Goal: Information Seeking & Learning: Learn about a topic

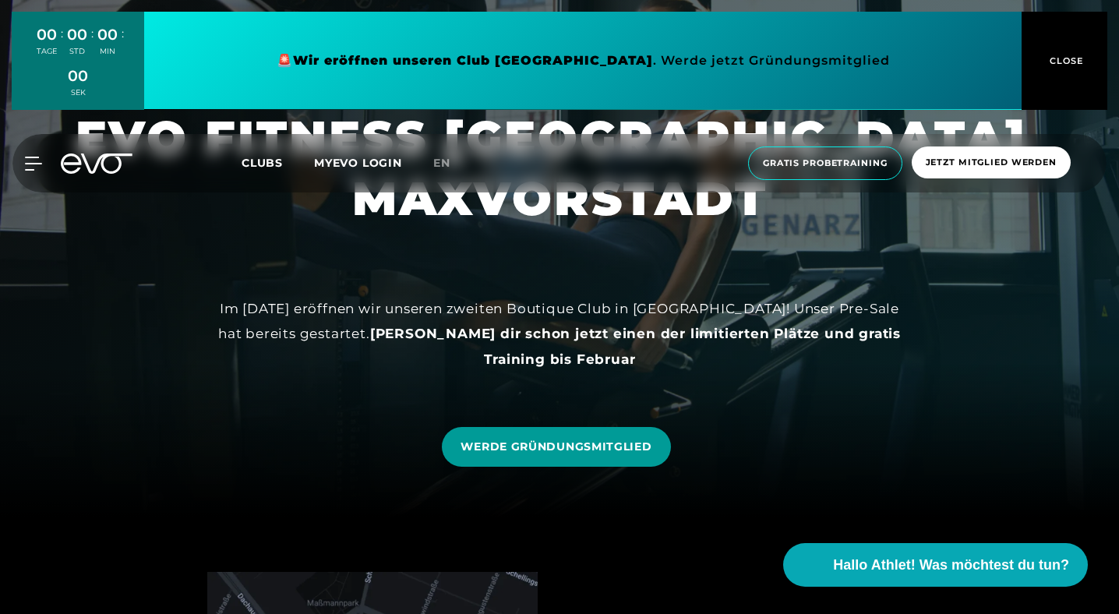
click at [546, 441] on span "WERDE GRÜNDUNGSMITGLIED" at bounding box center [555, 447] width 191 height 16
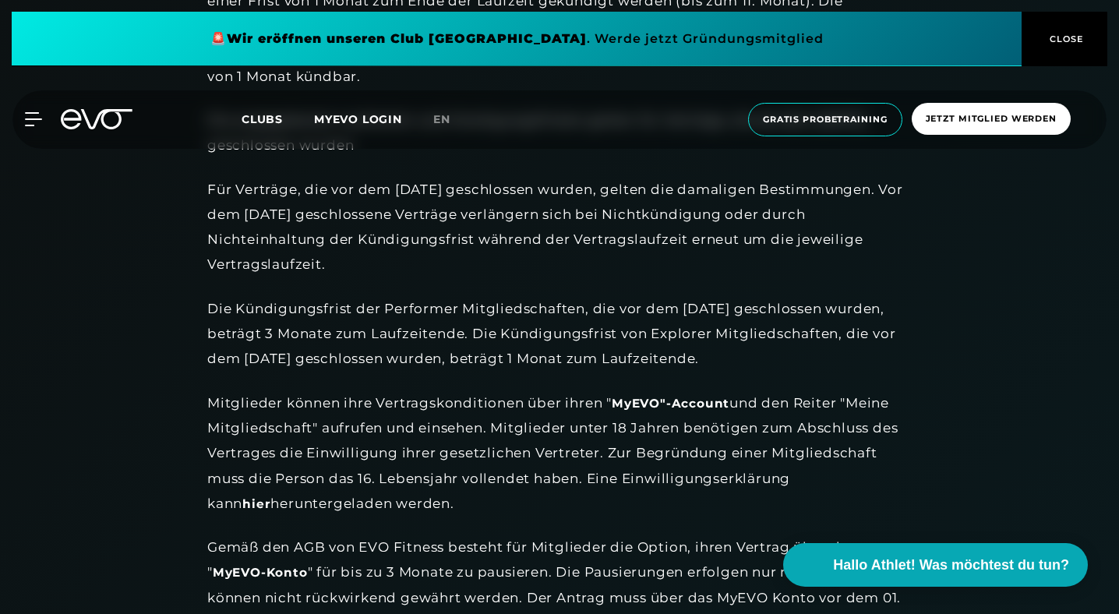
scroll to position [1590, 0]
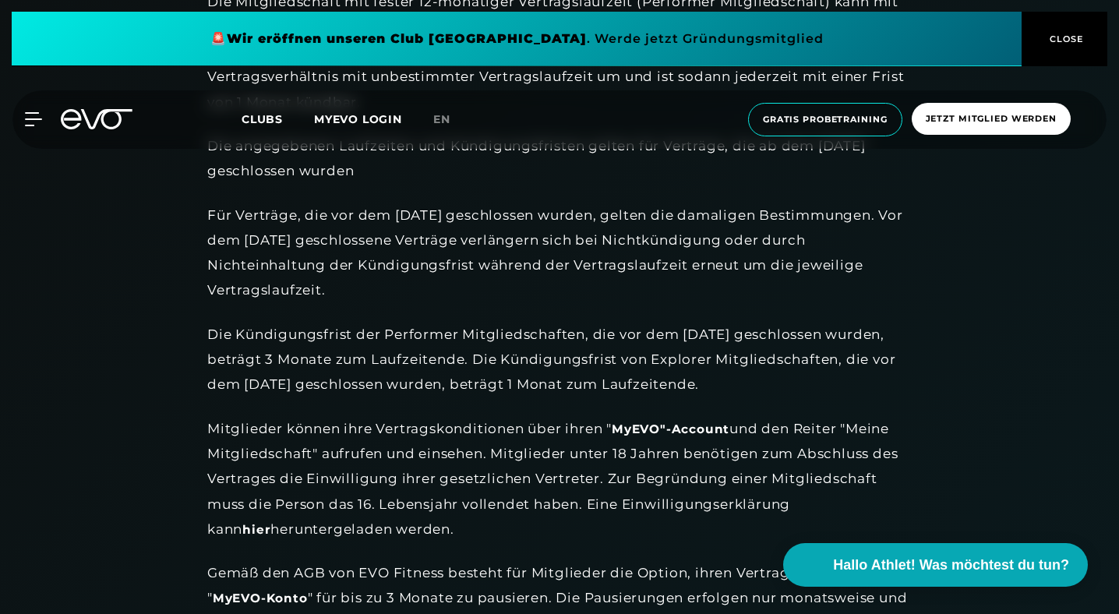
click at [274, 114] on span "Clubs" at bounding box center [262, 119] width 41 height 14
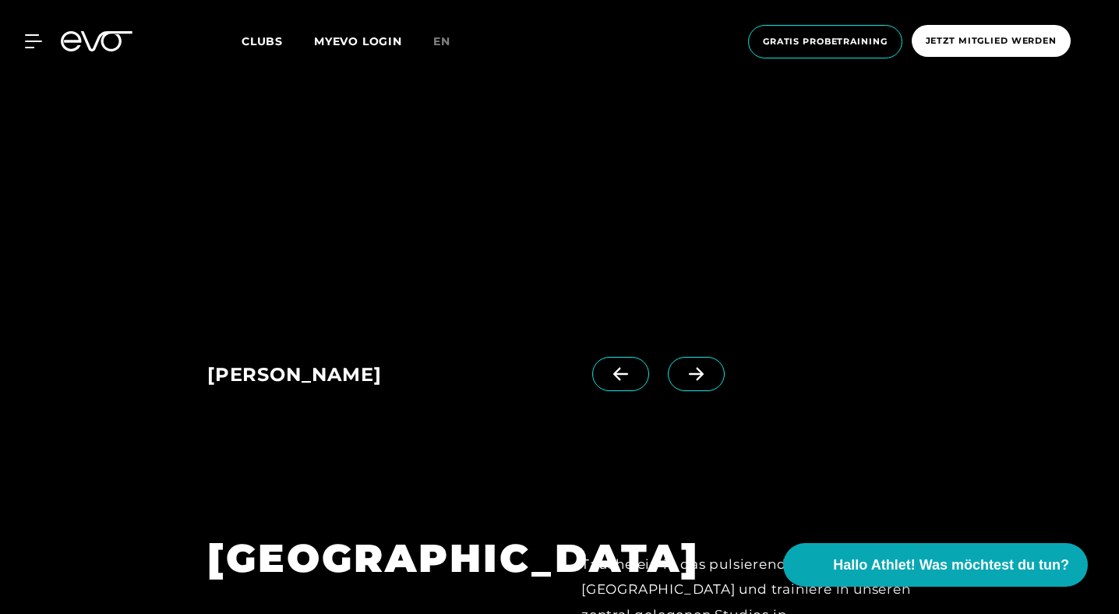
scroll to position [1216, 0]
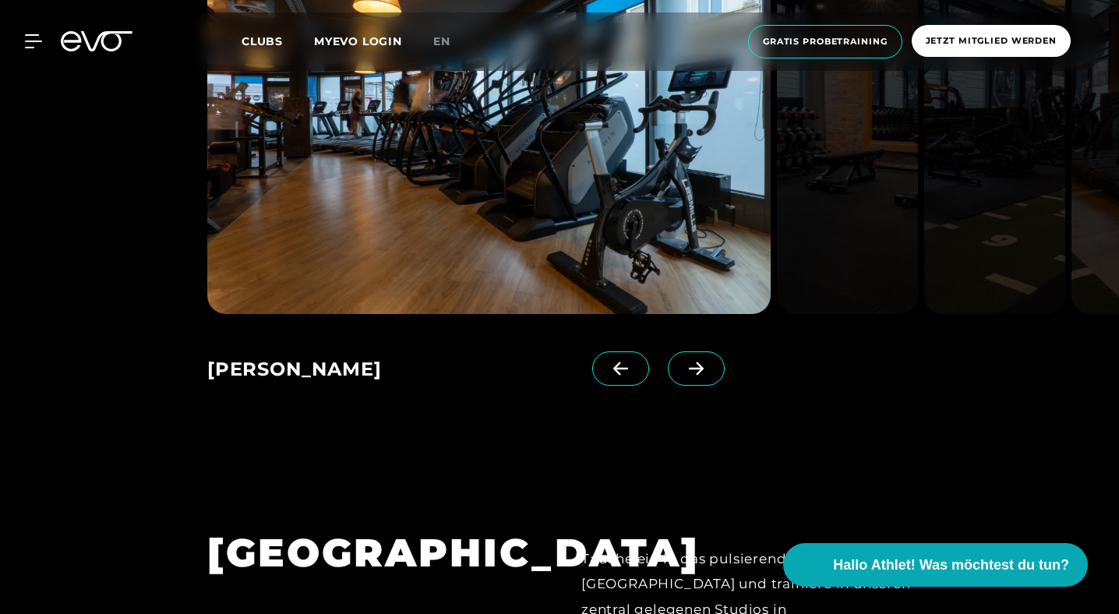
click at [668, 377] on span at bounding box center [696, 368] width 57 height 34
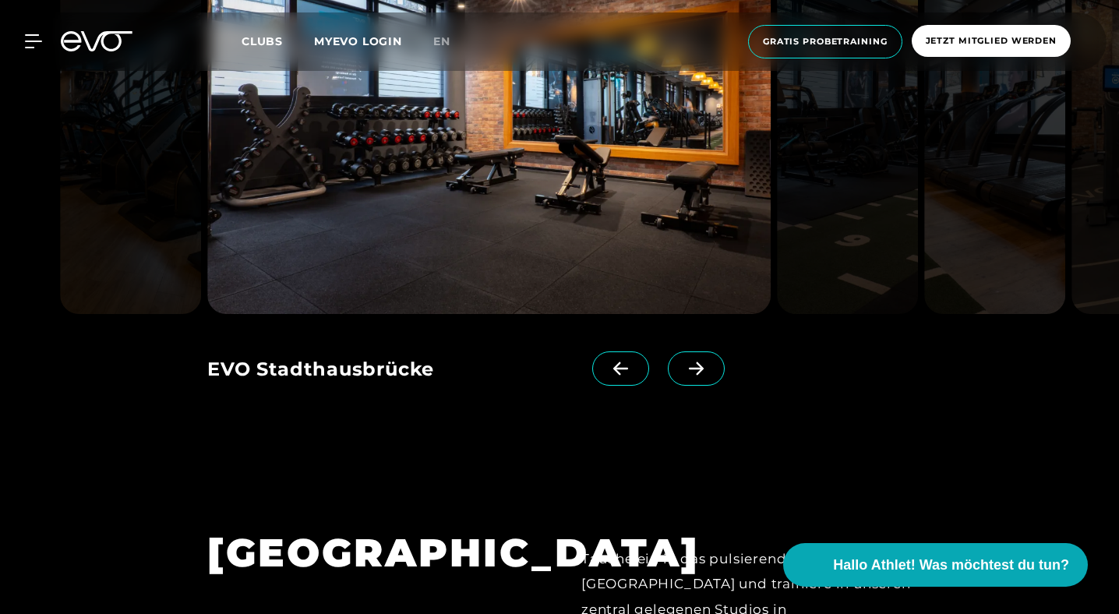
click at [668, 377] on span at bounding box center [696, 368] width 57 height 34
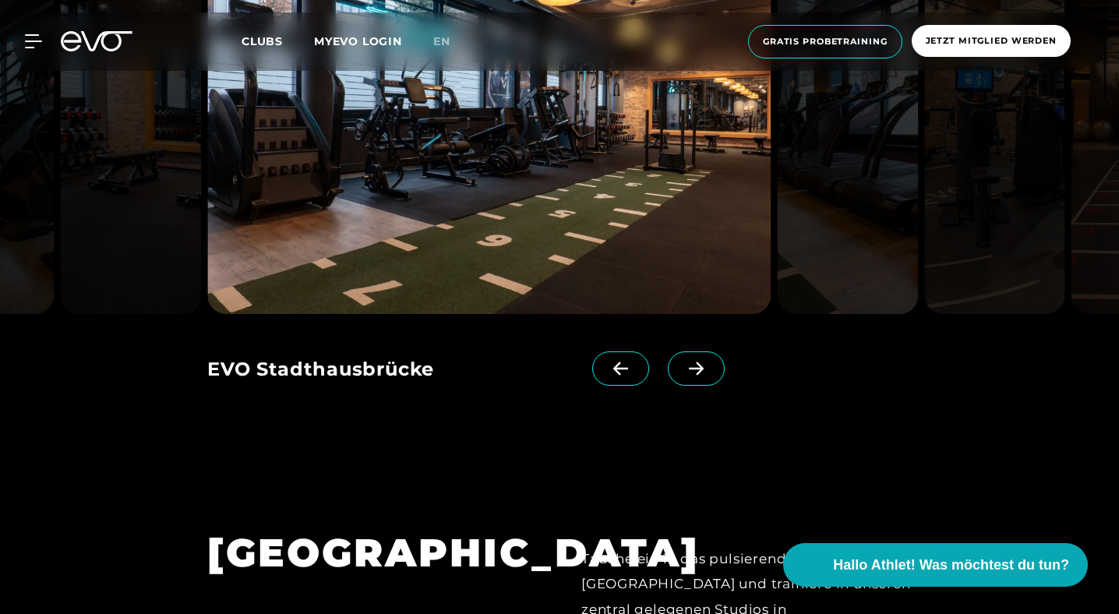
click at [668, 377] on span at bounding box center [696, 368] width 57 height 34
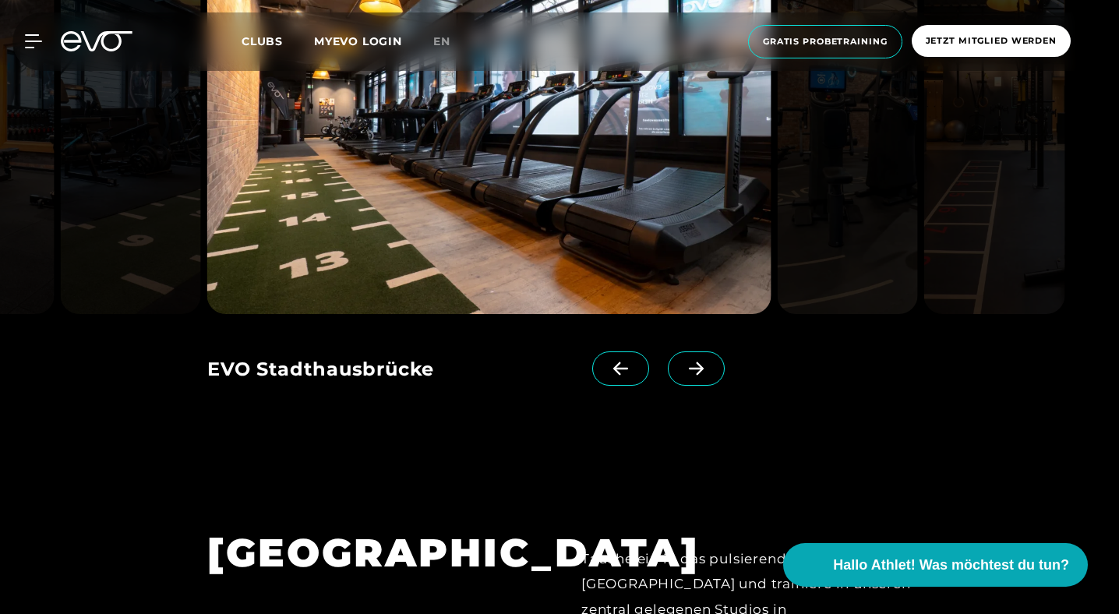
click at [668, 377] on span at bounding box center [696, 368] width 57 height 34
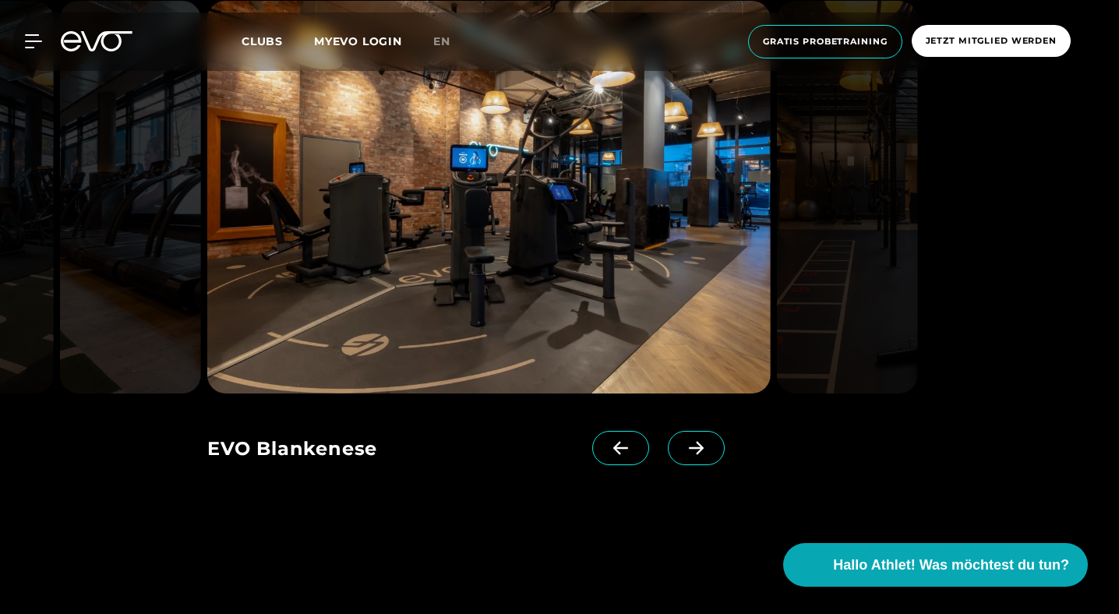
scroll to position [1136, 0]
click at [668, 439] on span at bounding box center [696, 449] width 57 height 34
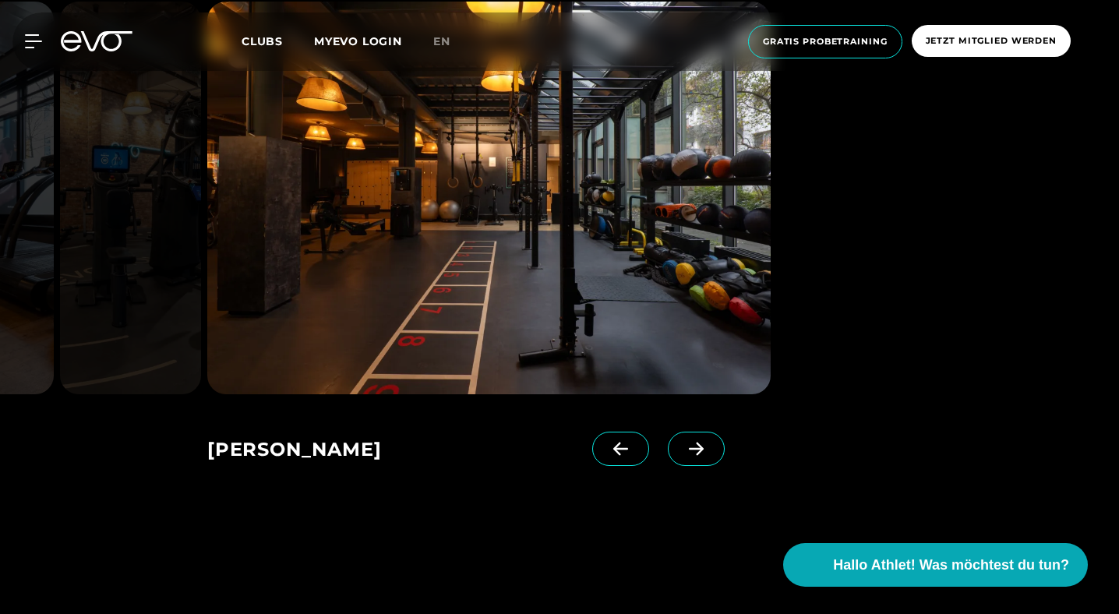
click at [682, 446] on icon at bounding box center [695, 449] width 27 height 14
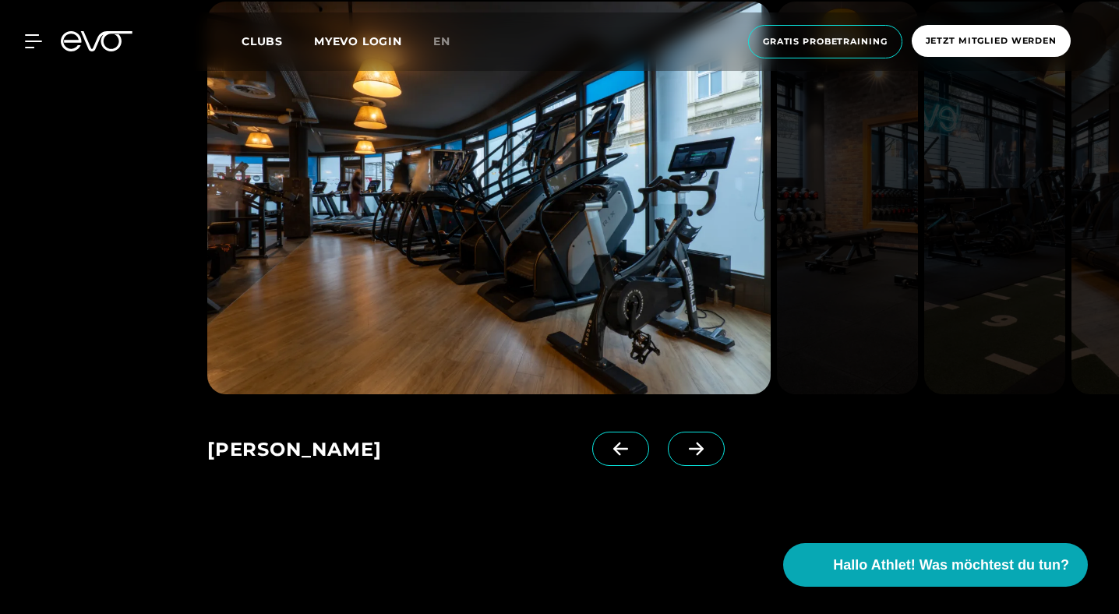
click at [689, 449] on icon at bounding box center [696, 449] width 15 height 13
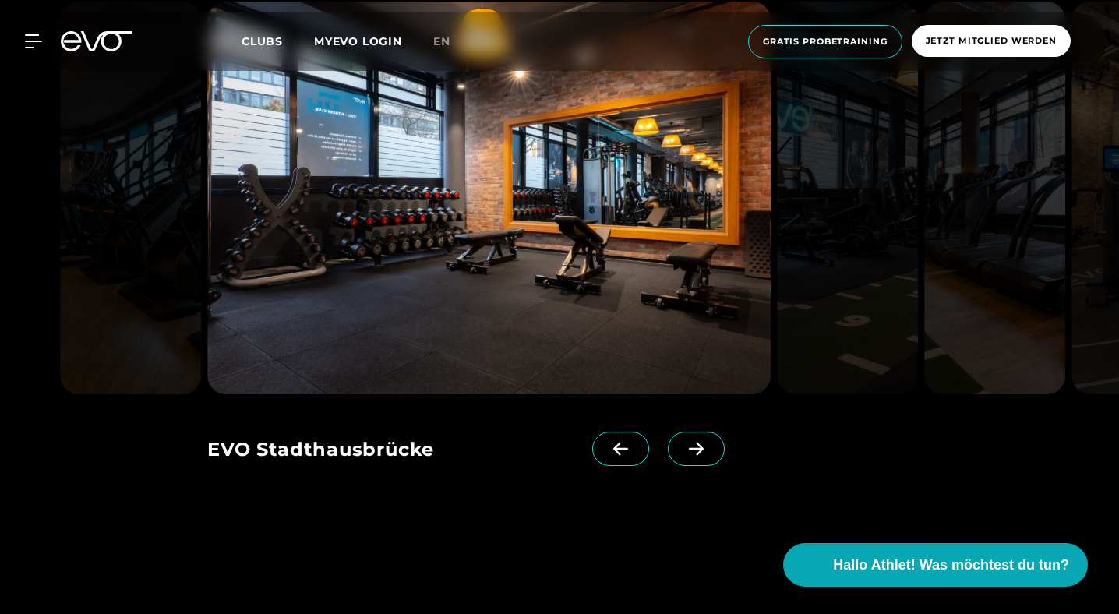
click at [689, 449] on icon at bounding box center [696, 449] width 15 height 13
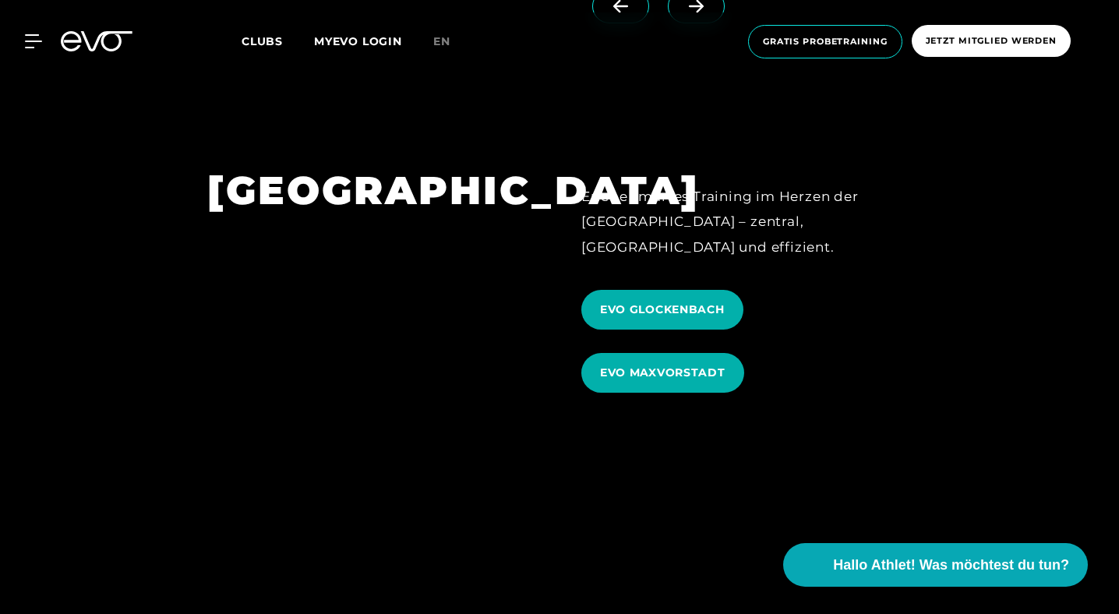
scroll to position [4503, 0]
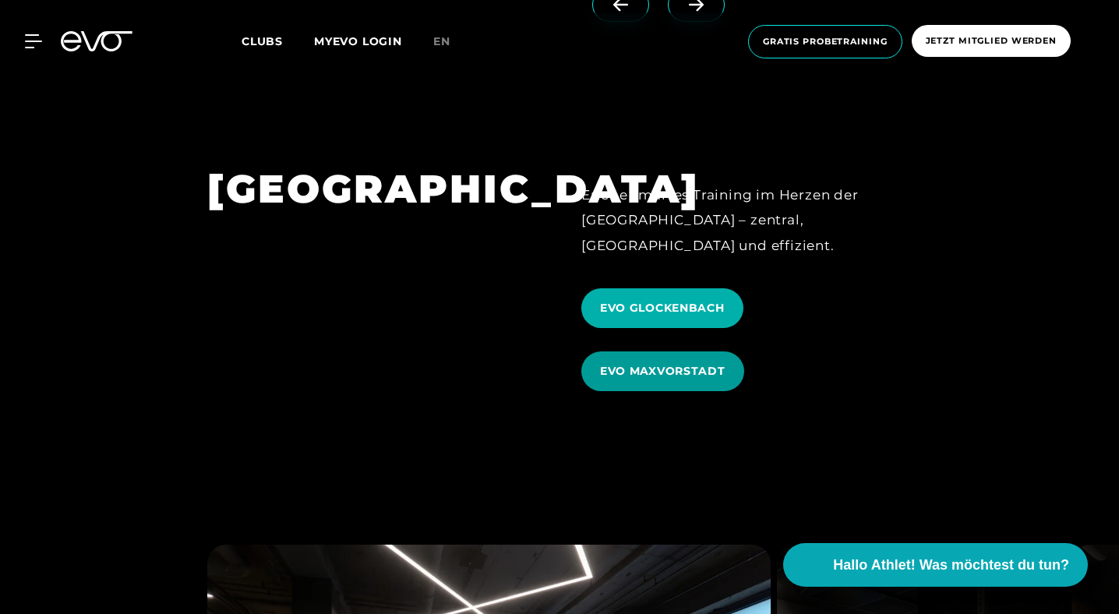
click at [661, 363] on span "EVO MAXVORSTADT" at bounding box center [662, 371] width 125 height 16
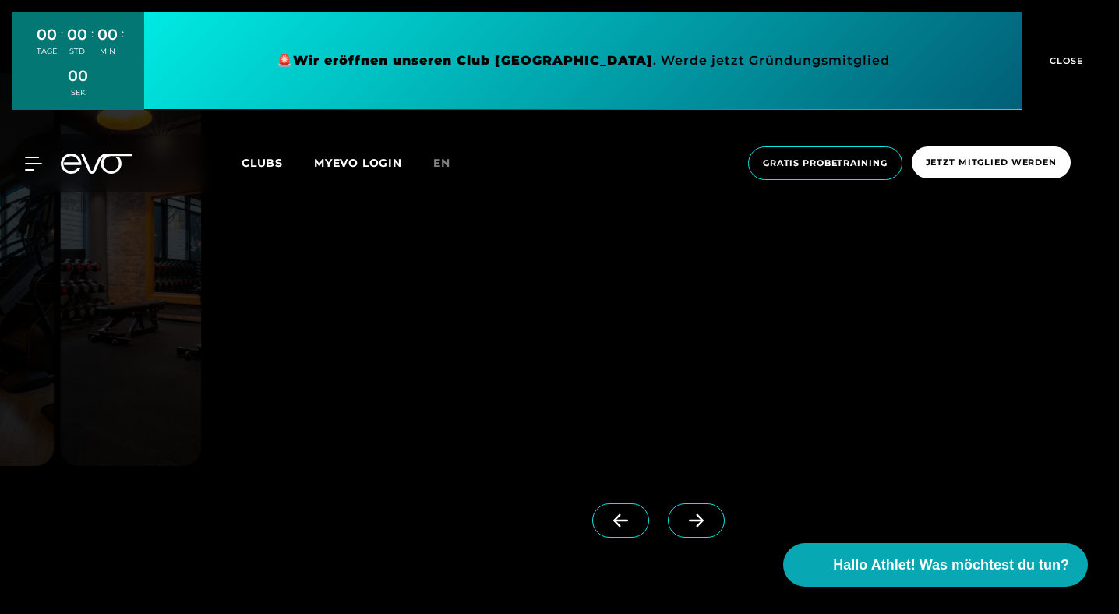
scroll to position [1347, 0]
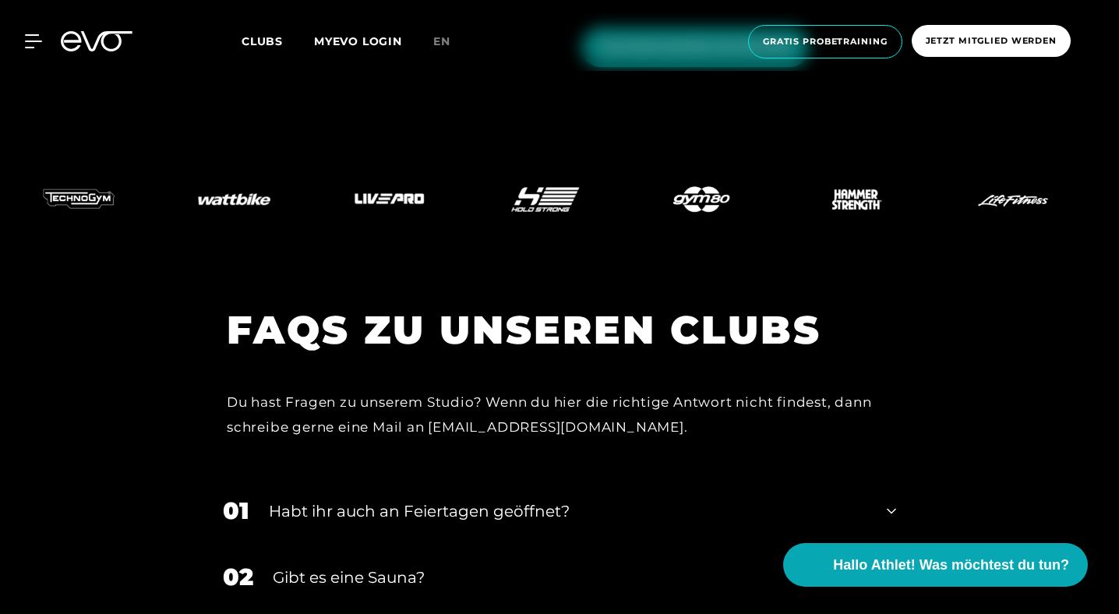
scroll to position [6263, 0]
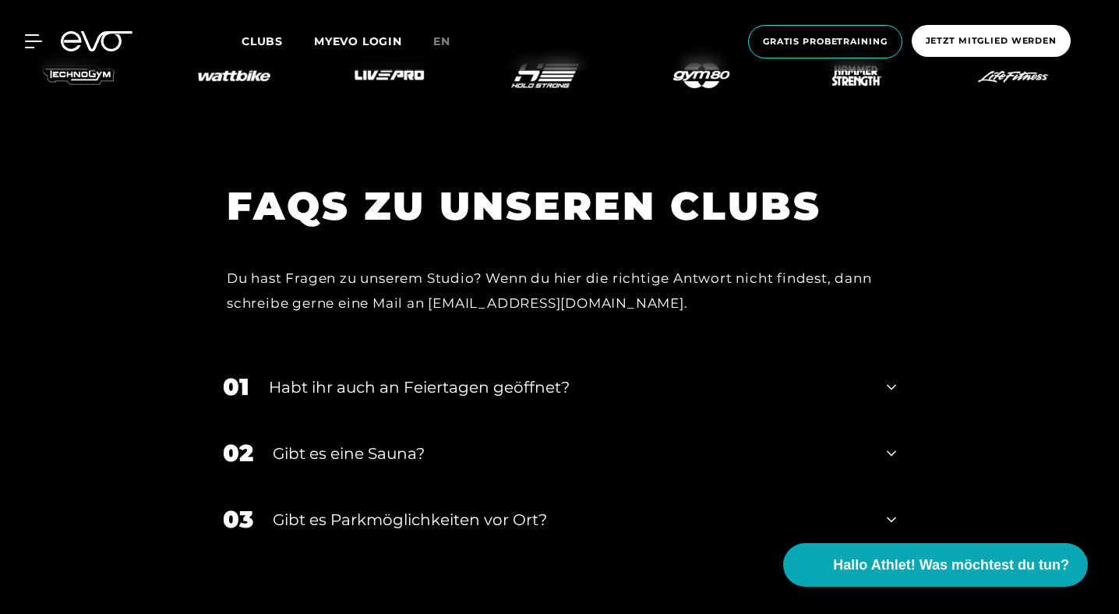
click at [323, 442] on div "Gibt es eine Sauna?" at bounding box center [570, 453] width 594 height 23
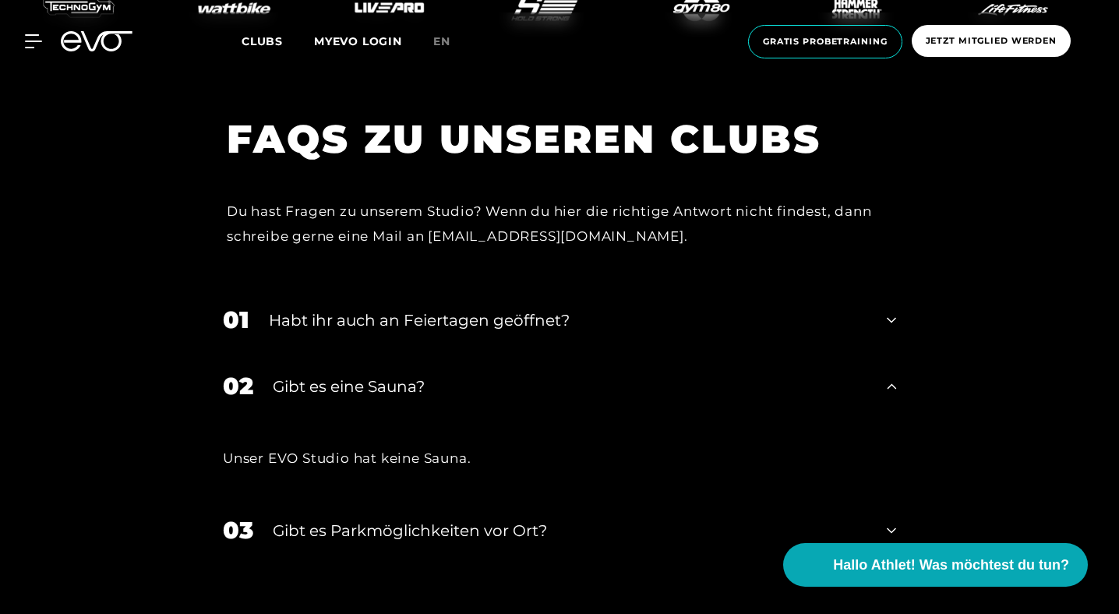
scroll to position [6341, 0]
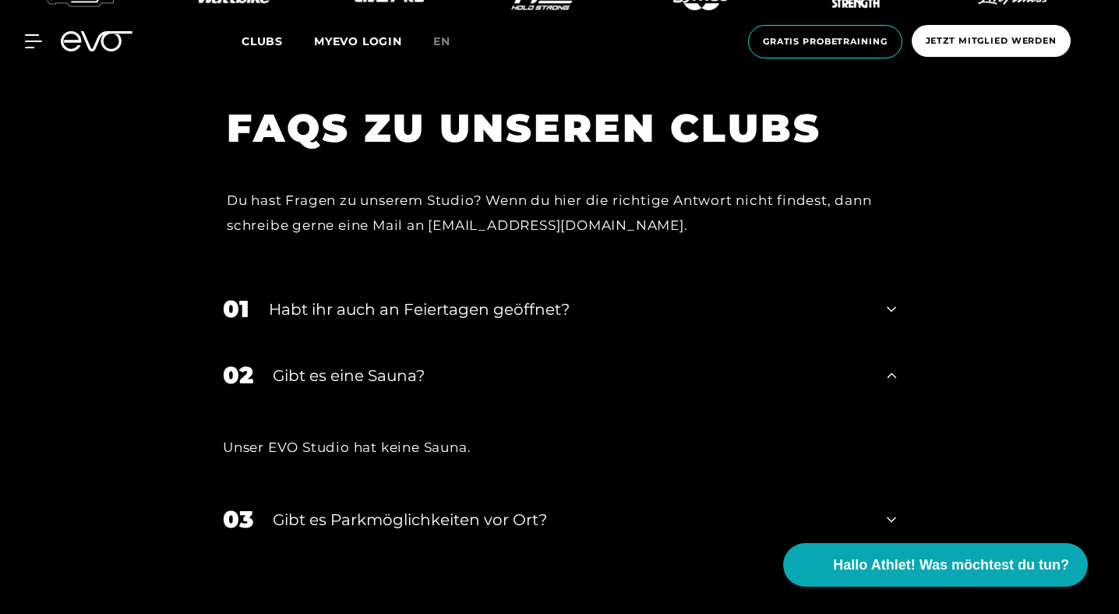
click at [367, 508] on div "Gibt es Parkmöglichkeiten vor Ort?" at bounding box center [570, 519] width 594 height 23
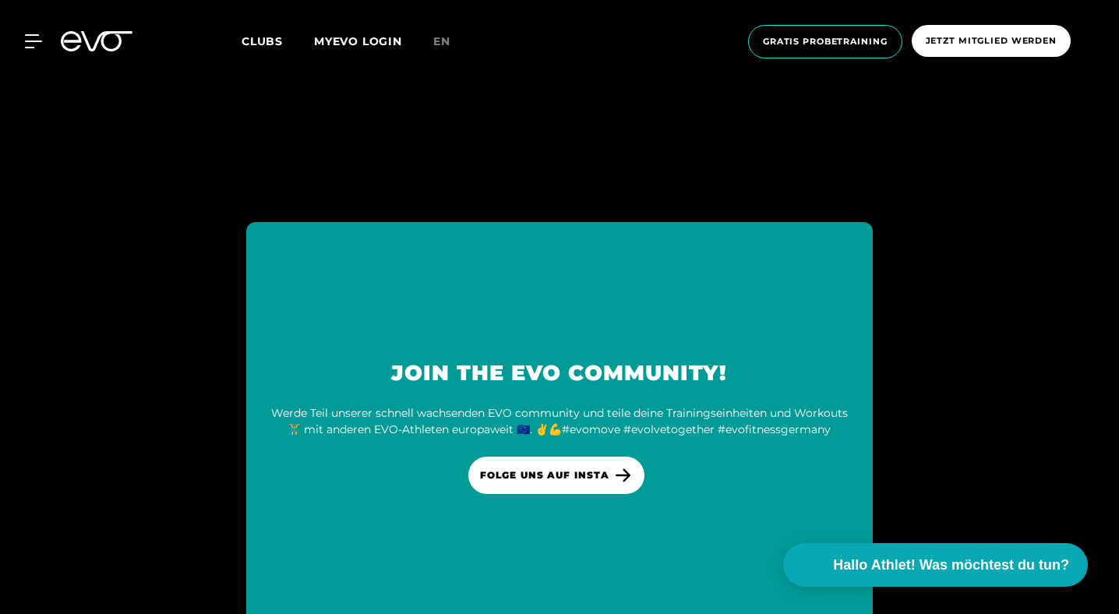
scroll to position [7569, 0]
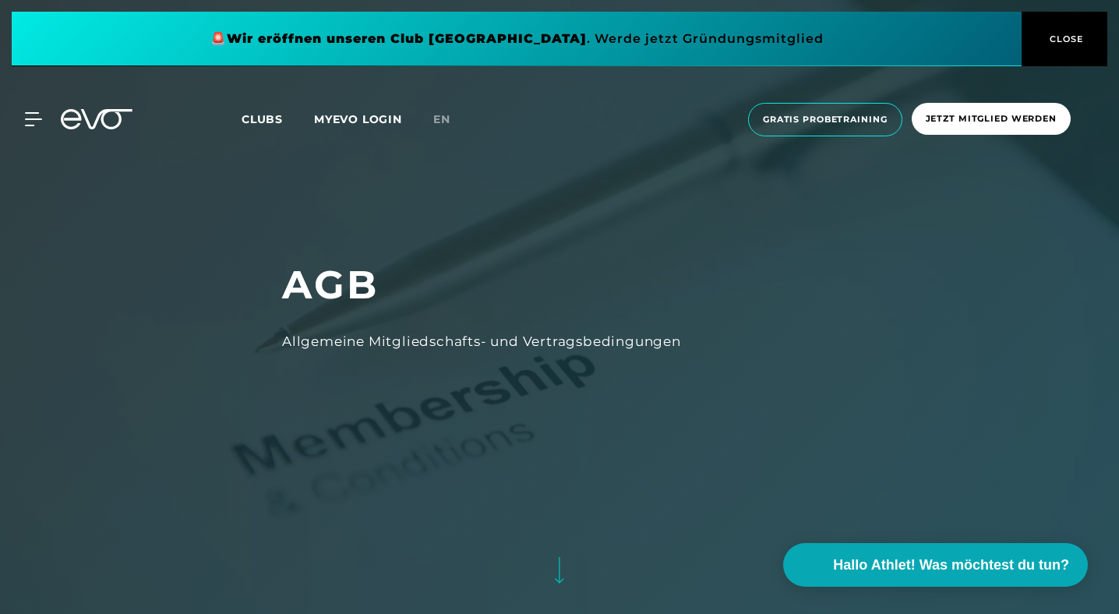
click at [270, 117] on span "Clubs" at bounding box center [262, 119] width 41 height 14
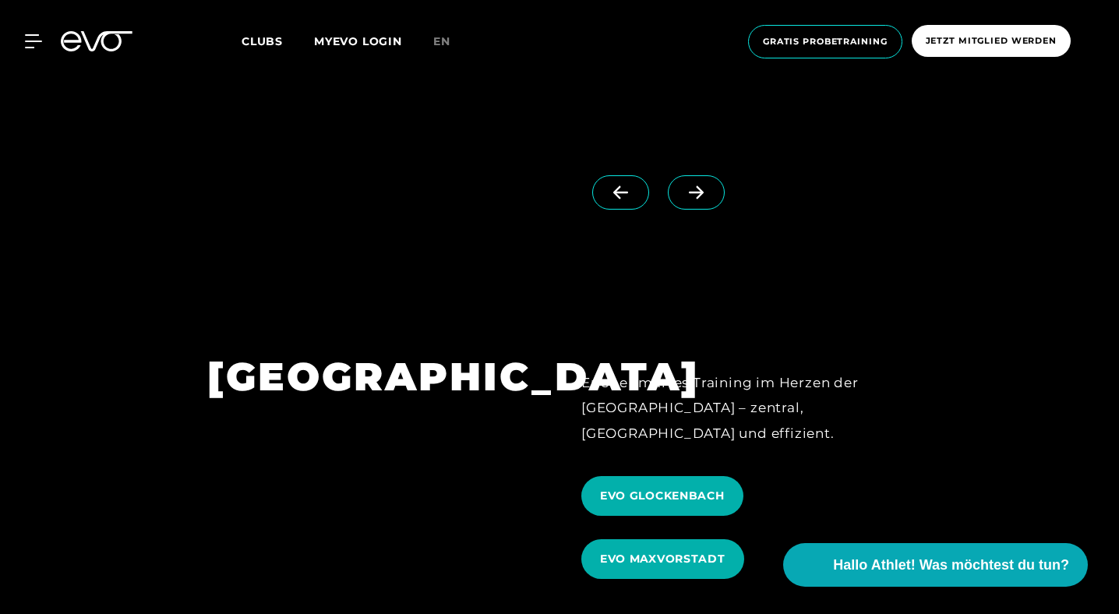
scroll to position [4302, 0]
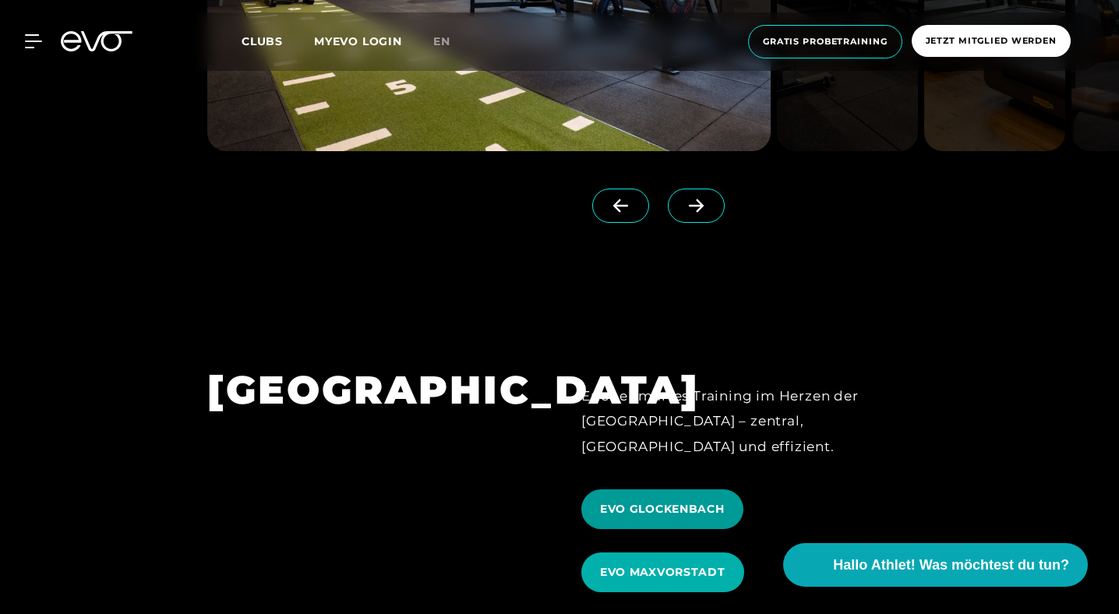
click at [686, 489] on span "EVO GLOCKENBACH" at bounding box center [662, 509] width 162 height 40
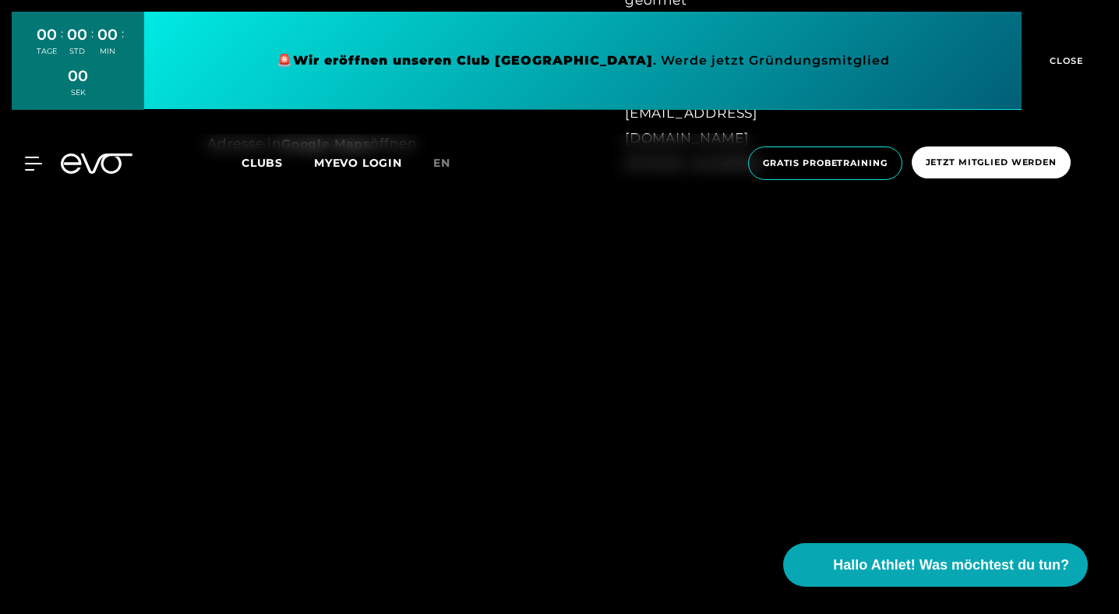
scroll to position [1090, 0]
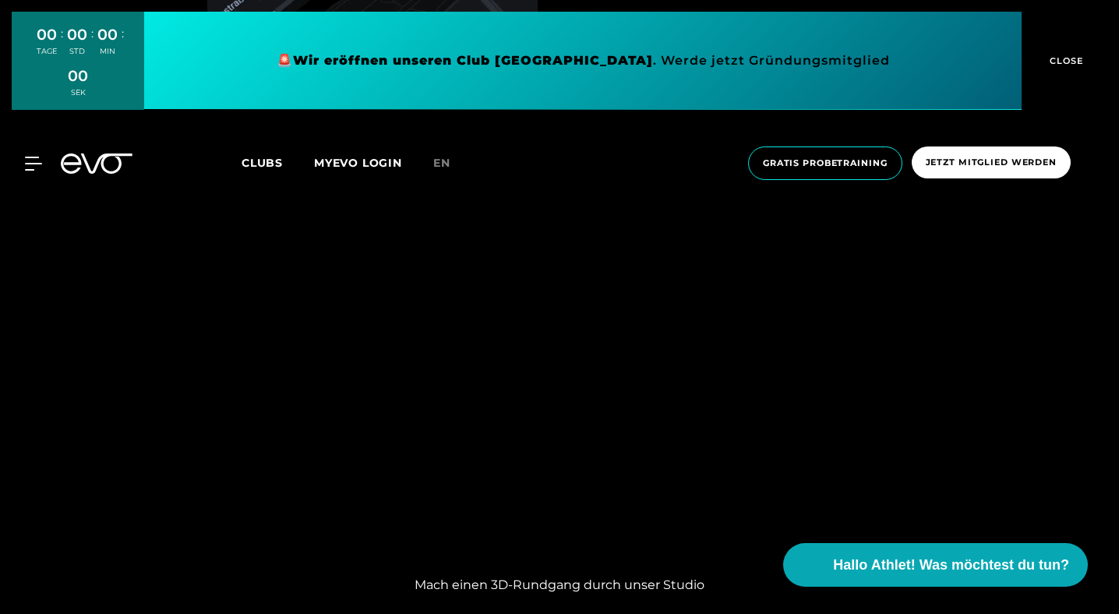
click at [262, 157] on span "Clubs" at bounding box center [262, 163] width 41 height 14
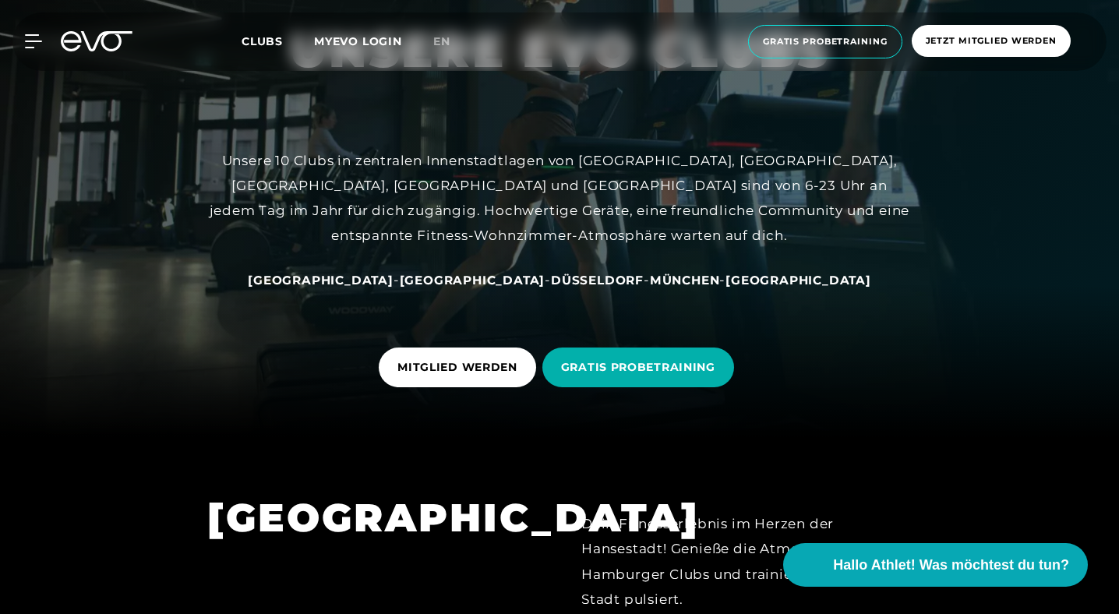
scroll to position [179, 0]
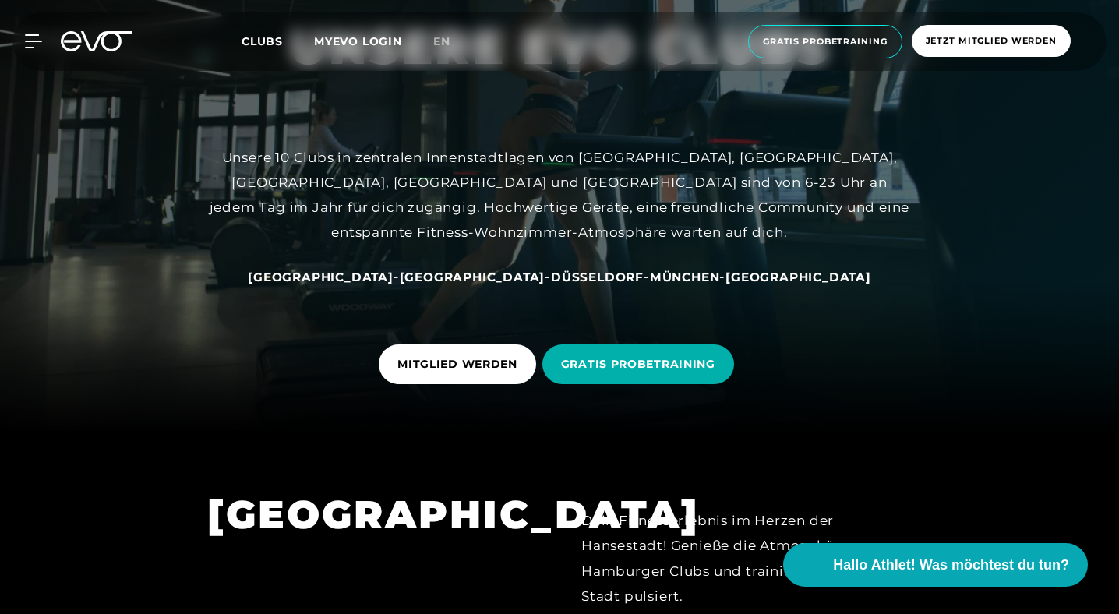
click at [650, 273] on span "München" at bounding box center [685, 277] width 70 height 15
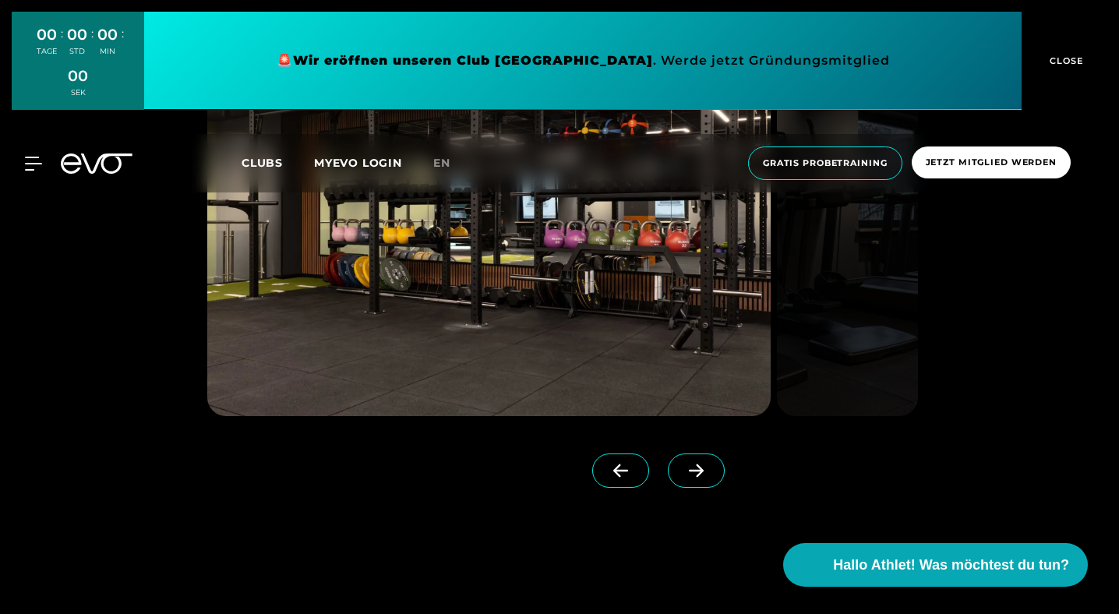
scroll to position [1672, 0]
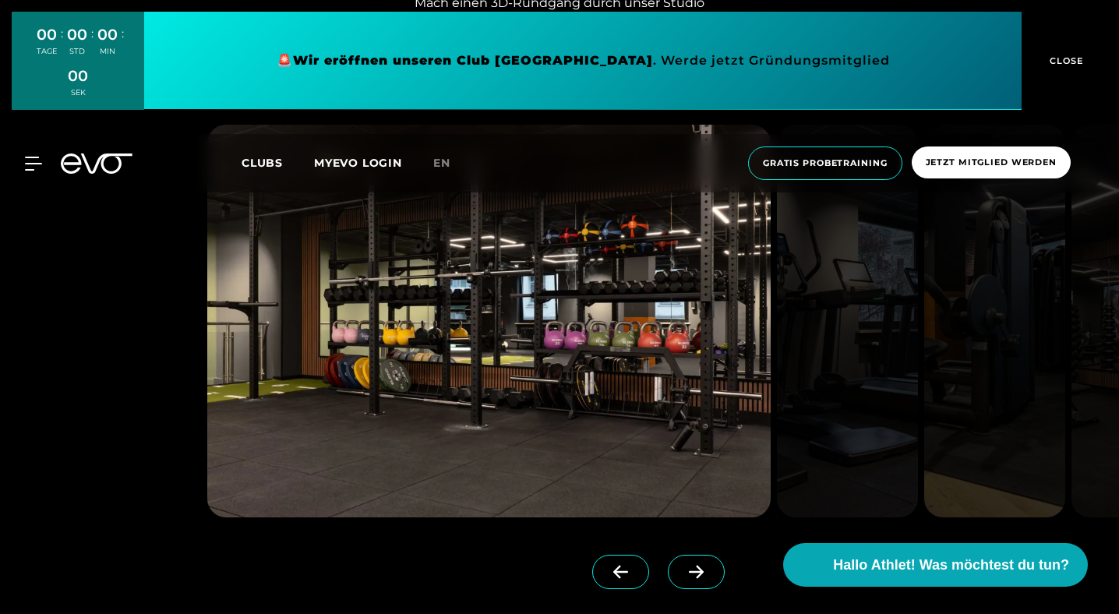
click at [682, 579] on icon at bounding box center [695, 572] width 27 height 14
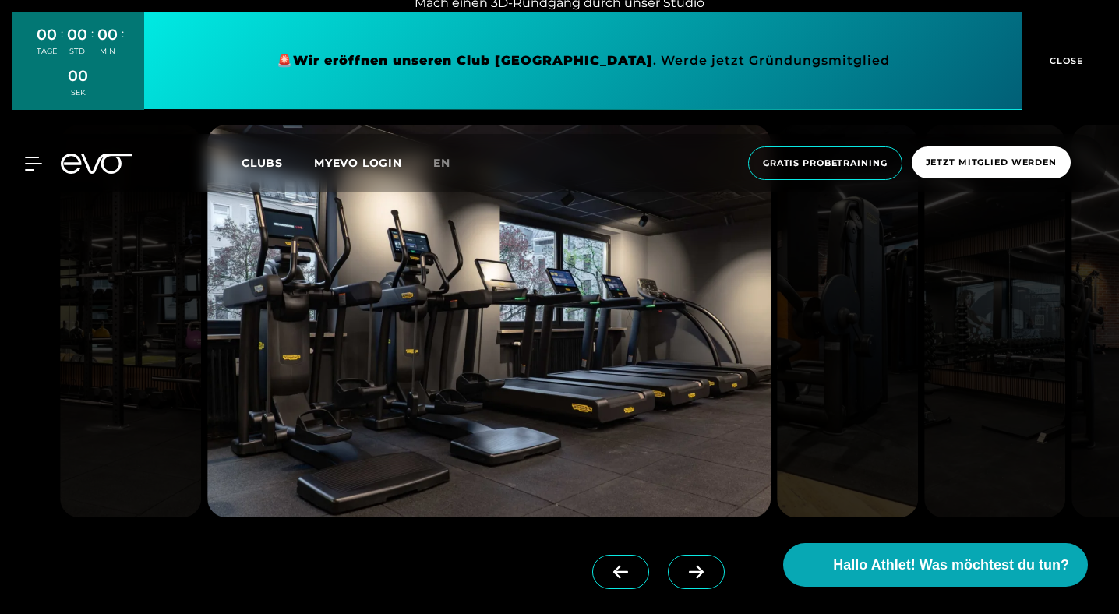
click at [668, 579] on span at bounding box center [696, 572] width 57 height 34
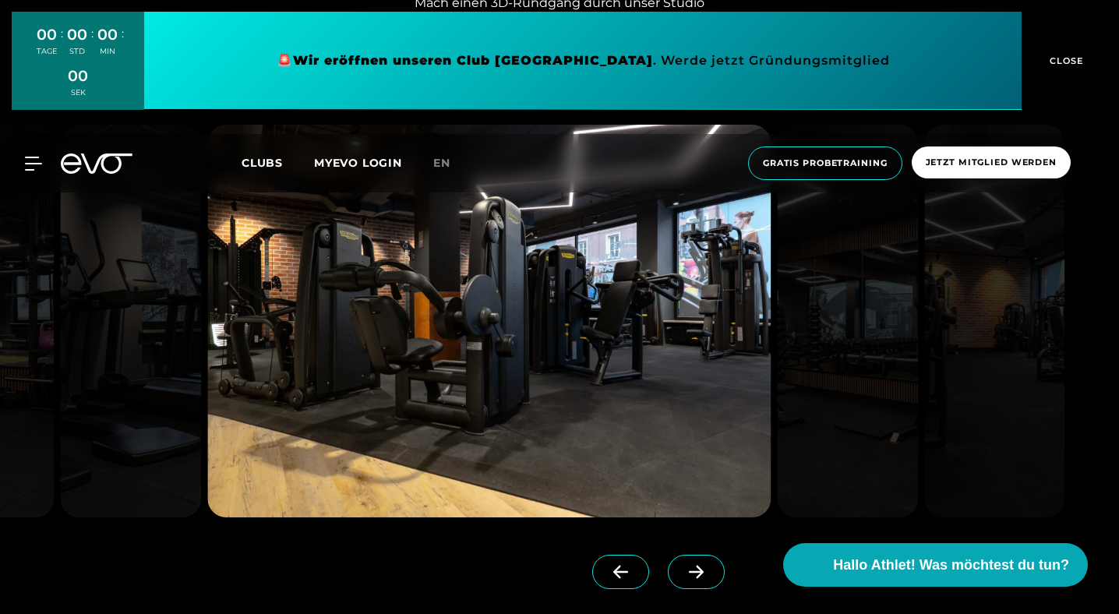
click at [668, 579] on span at bounding box center [696, 572] width 57 height 34
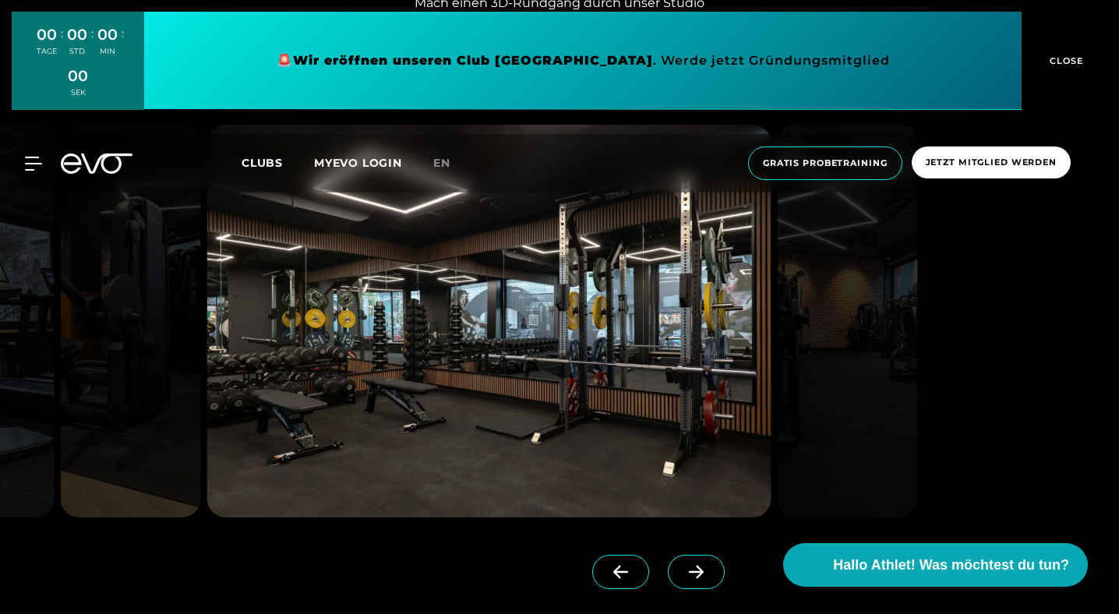
click at [668, 579] on span at bounding box center [696, 572] width 57 height 34
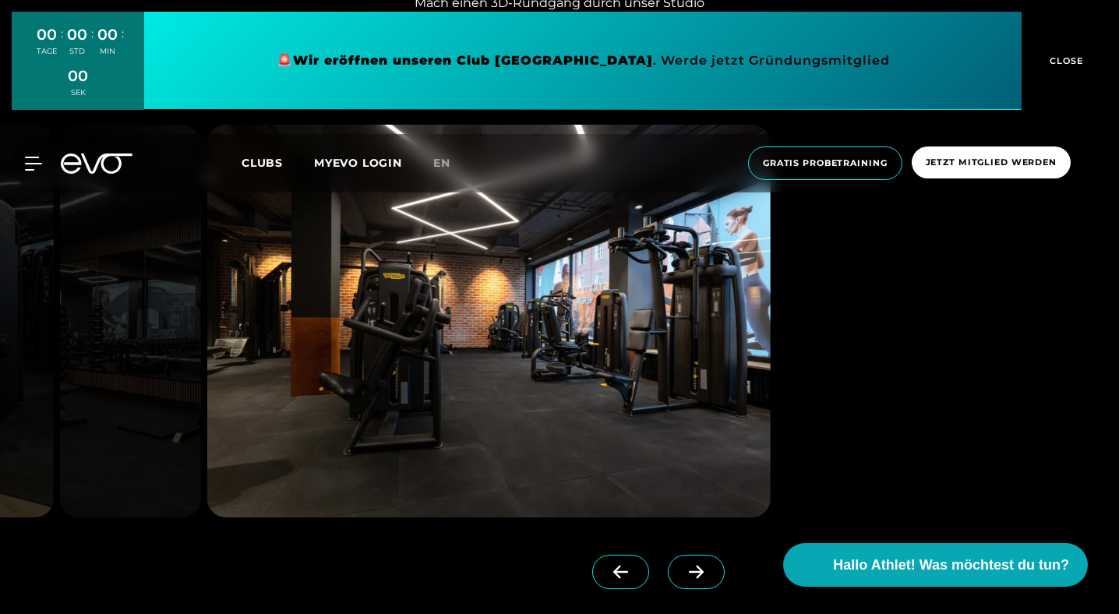
click at [668, 579] on span at bounding box center [696, 572] width 57 height 34
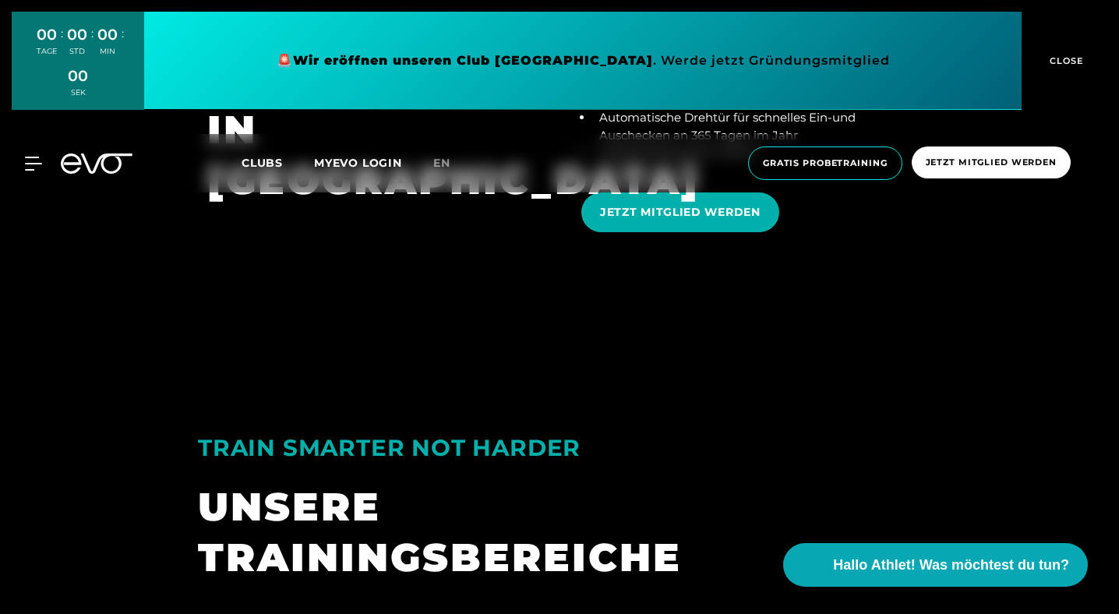
scroll to position [2808, 0]
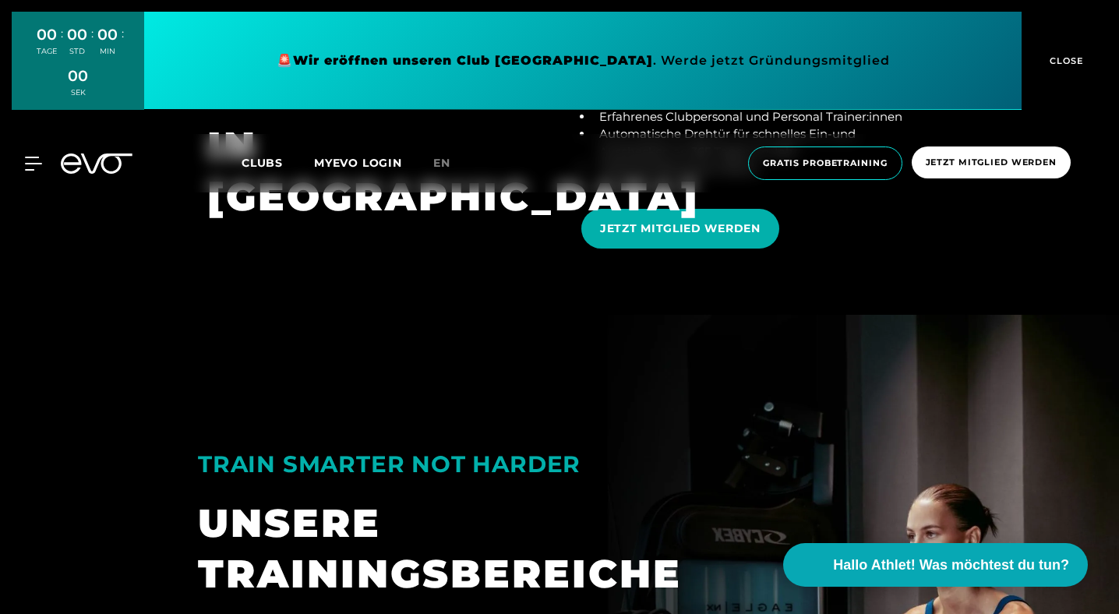
click at [267, 167] on span "Clubs" at bounding box center [262, 163] width 41 height 14
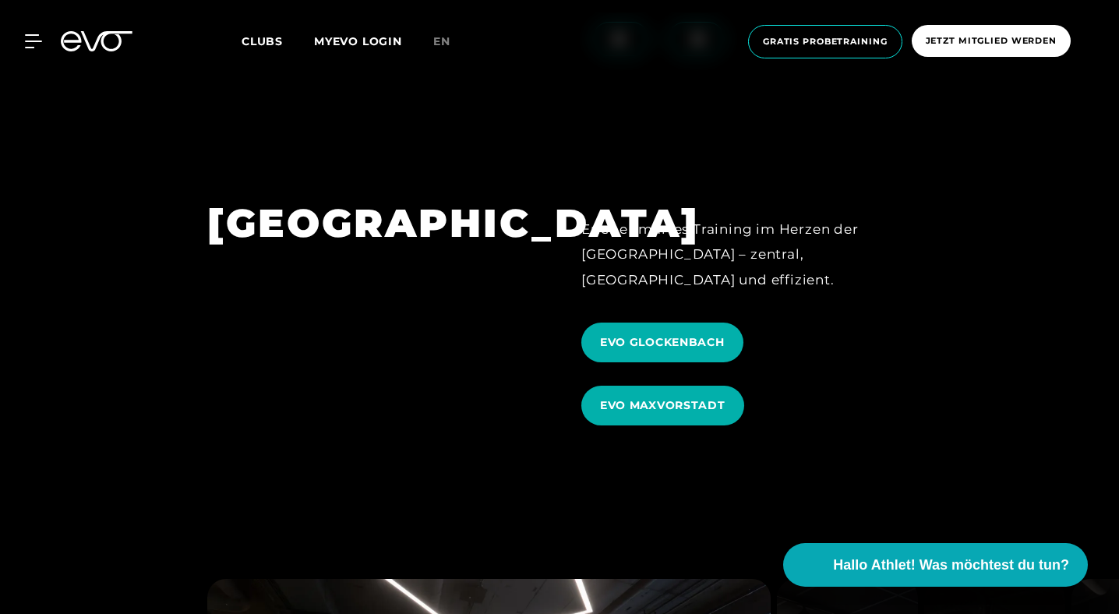
scroll to position [4454, 0]
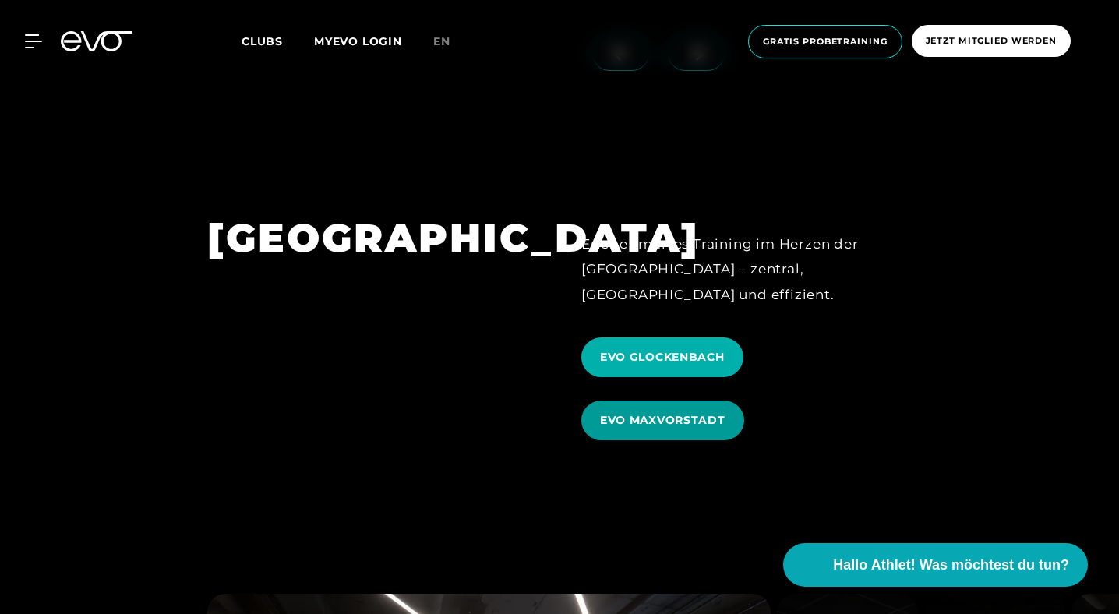
click at [682, 404] on span "EVO MAXVORSTADT" at bounding box center [662, 420] width 163 height 40
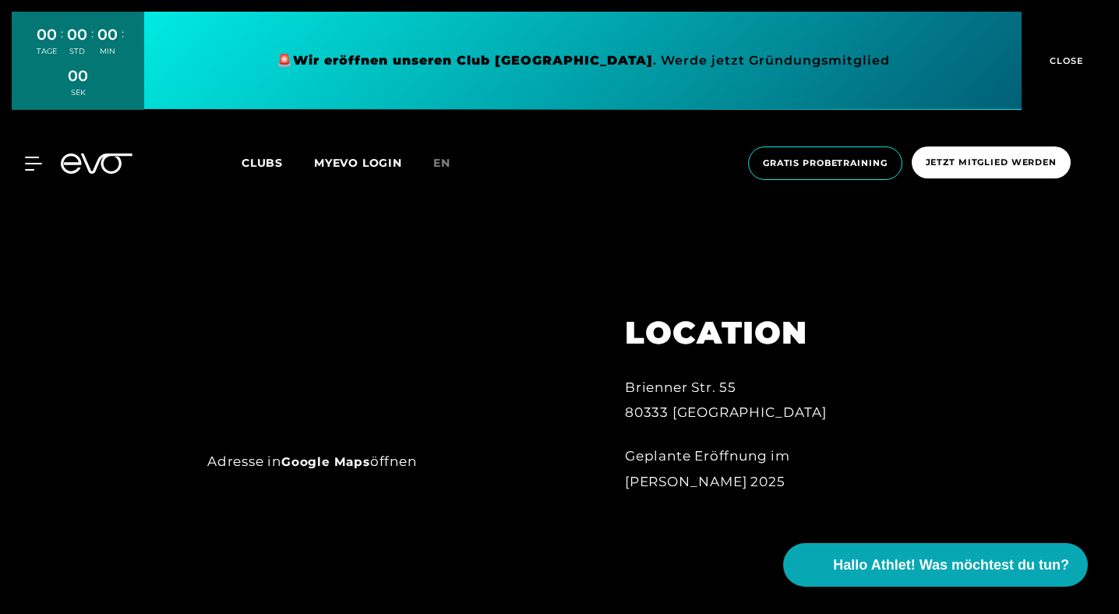
scroll to position [724, 0]
